Goal: Information Seeking & Learning: Check status

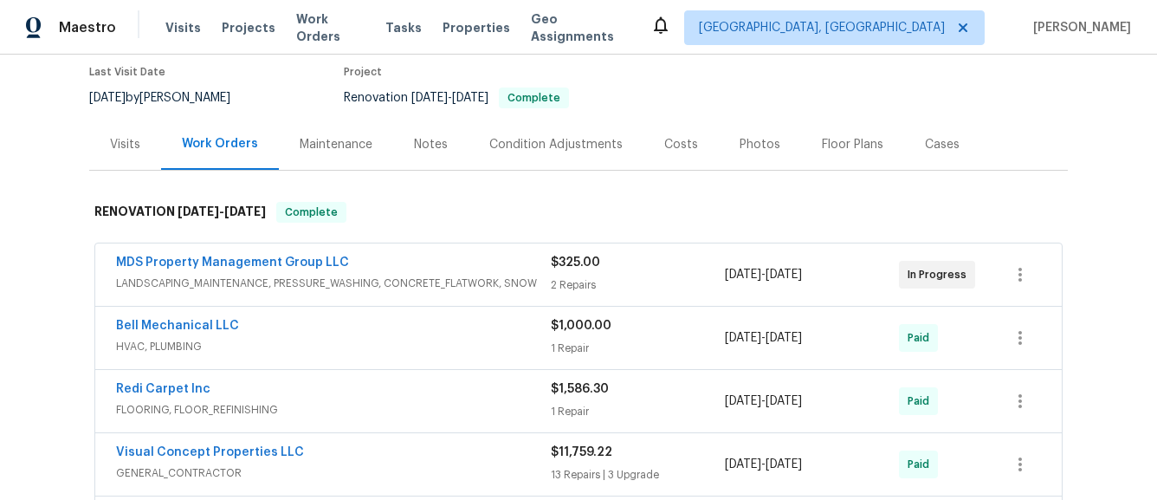
scroll to position [145, 0]
click at [424, 137] on div "Notes" at bounding box center [431, 143] width 34 height 17
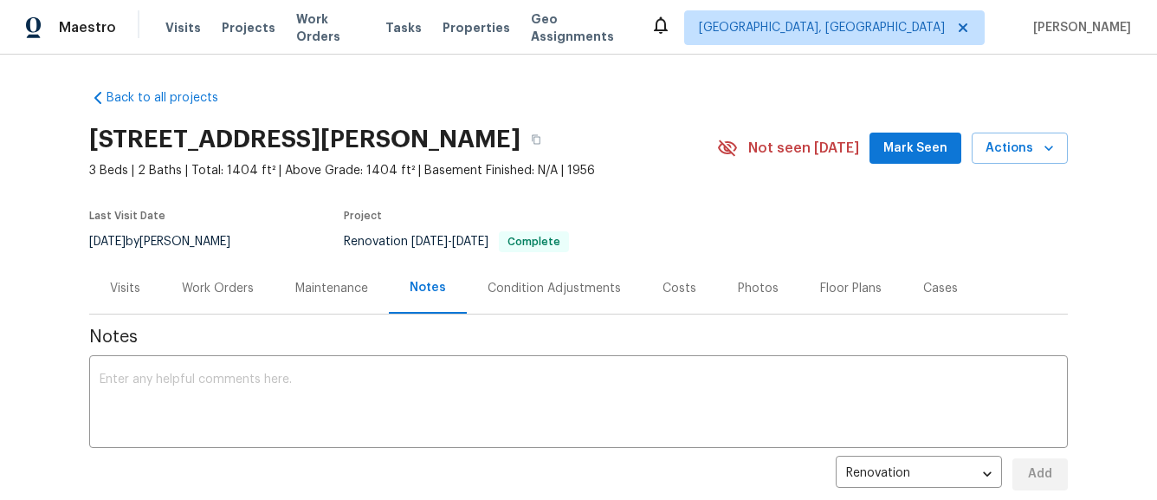
click at [134, 287] on div "Visits" at bounding box center [125, 288] width 30 height 17
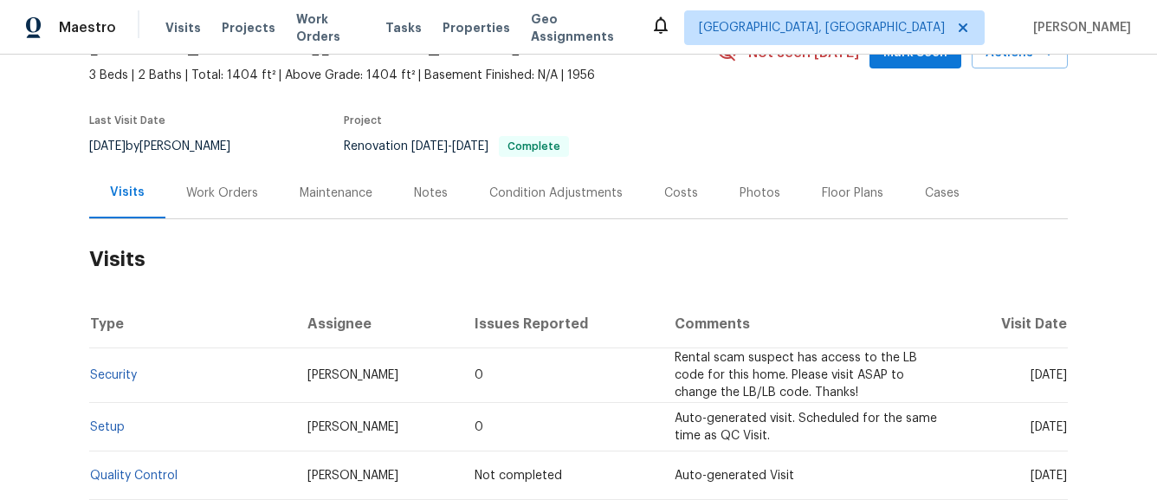
scroll to position [148, 0]
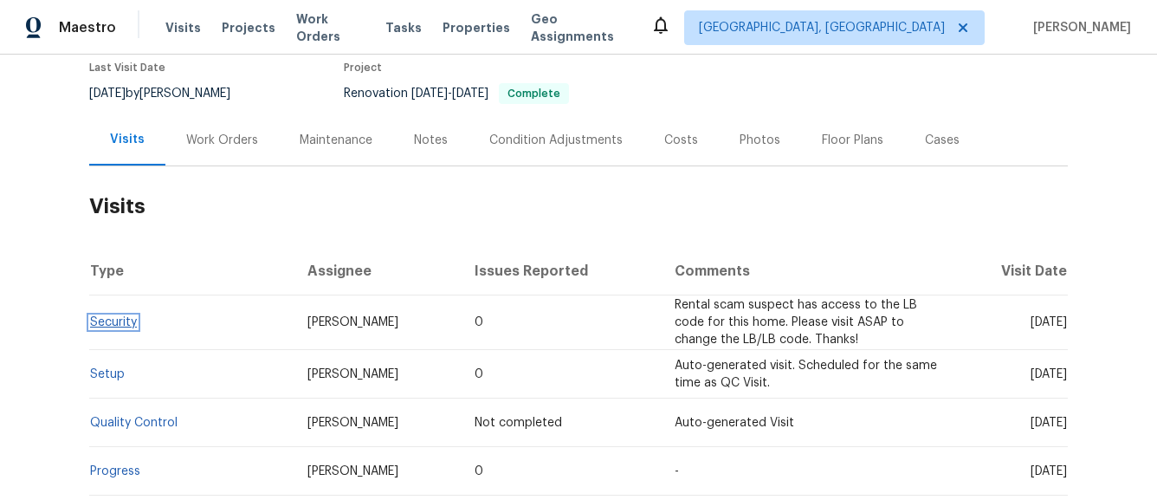
click at [135, 327] on link "Security" at bounding box center [113, 322] width 47 height 12
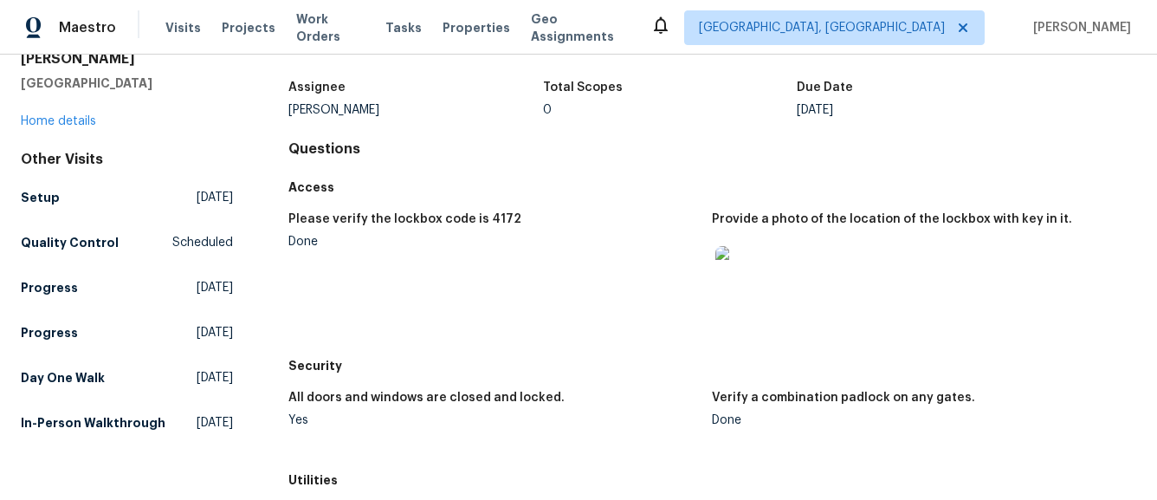
scroll to position [106, 0]
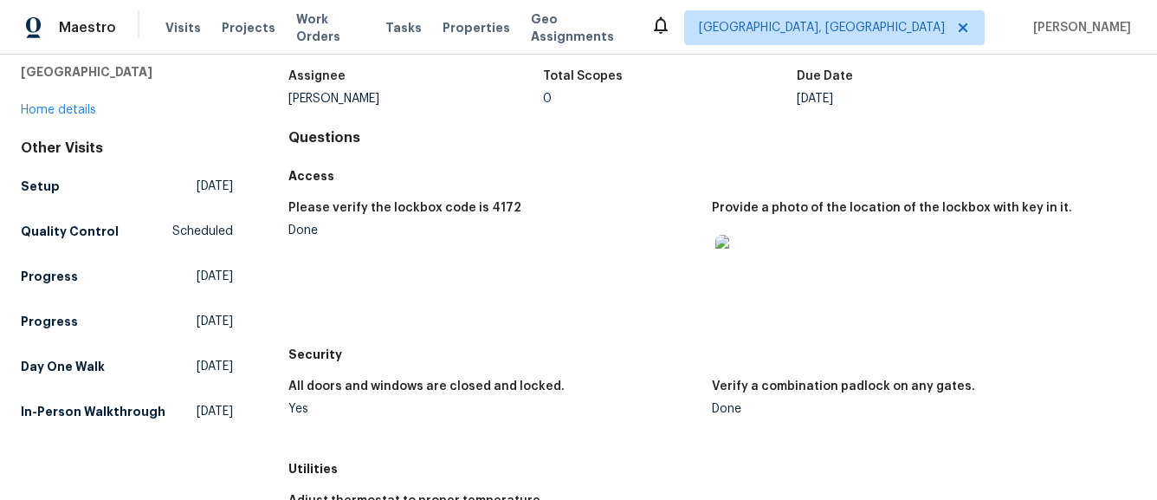
click at [752, 273] on img at bounding box center [742, 262] width 55 height 55
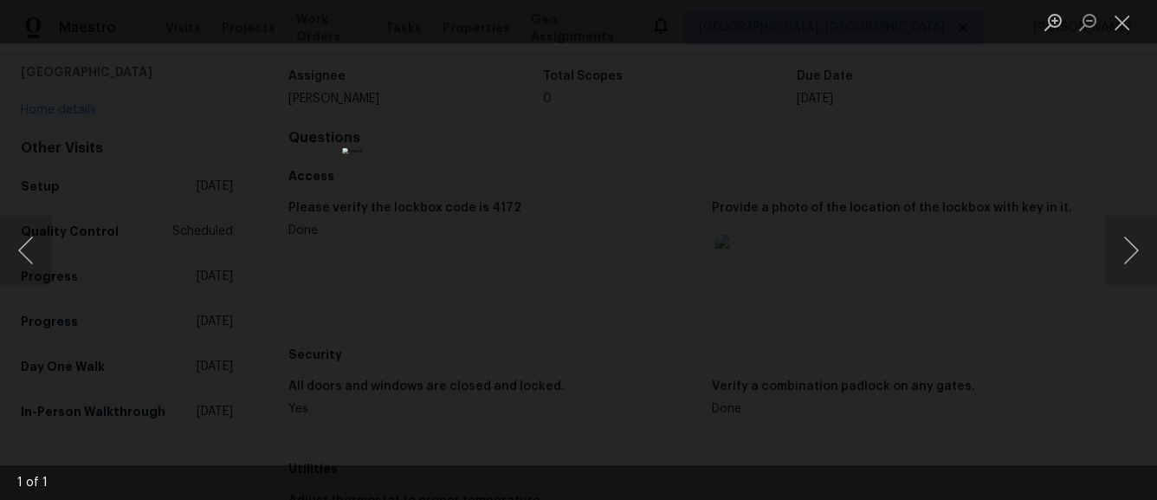
click at [1003, 208] on div "Lightbox" at bounding box center [578, 250] width 1157 height 500
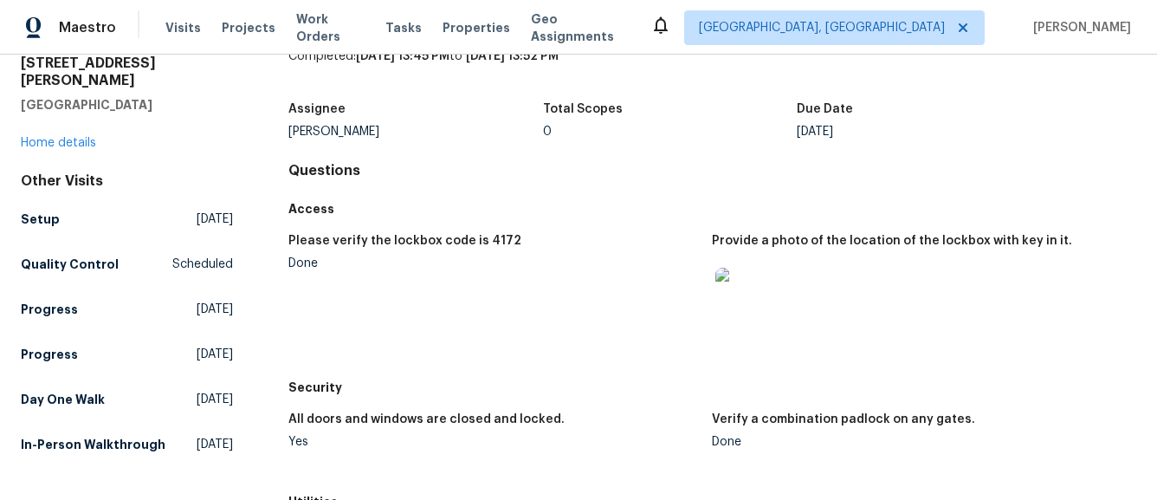
scroll to position [0, 0]
